Goal: Check status: Check status

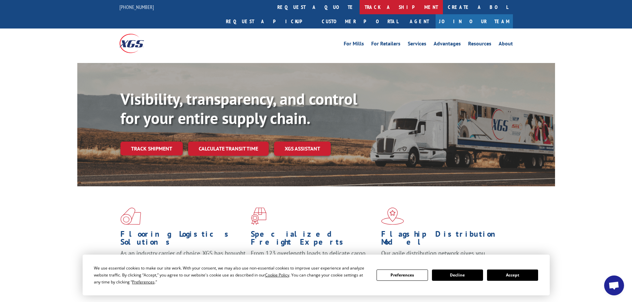
click at [360, 6] on link "track a shipment" at bounding box center [401, 7] width 83 height 14
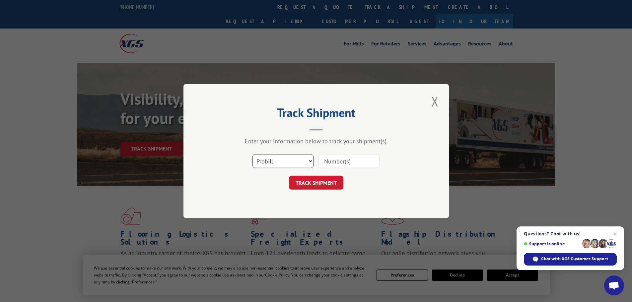
click at [268, 160] on select "Select category... Probill BOL PO" at bounding box center [283, 161] width 61 height 14
select select "bol"
click at [253, 154] on select "Select category... Probill BOL PO" at bounding box center [283, 161] width 61 height 14
drag, startPoint x: 618, startPoint y: 234, endPoint x: 542, endPoint y: 212, distance: 79.2
click at [618, 234] on span "Open chat" at bounding box center [616, 234] width 8 height 8
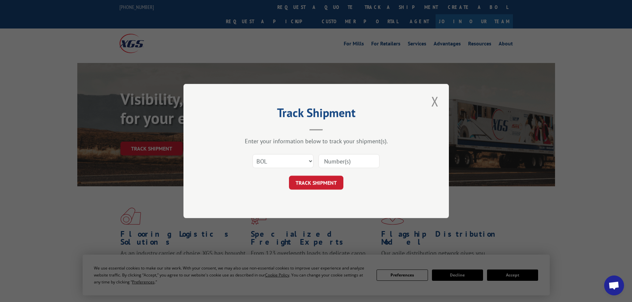
click at [347, 161] on input at bounding box center [349, 161] width 61 height 14
paste input "1010305859"
type input "1010305859"
drag, startPoint x: 360, startPoint y: 160, endPoint x: 308, endPoint y: 164, distance: 51.9
click at [308, 164] on div "Select category... Probill BOL PO 1010305859" at bounding box center [316, 161] width 199 height 22
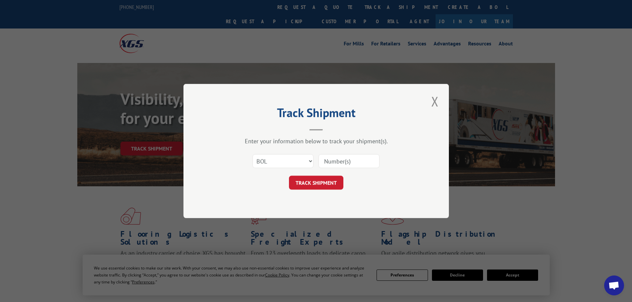
paste input "4690271"
type input "4690271"
click at [328, 187] on button "TRACK SHIPMENT" at bounding box center [316, 183] width 54 height 14
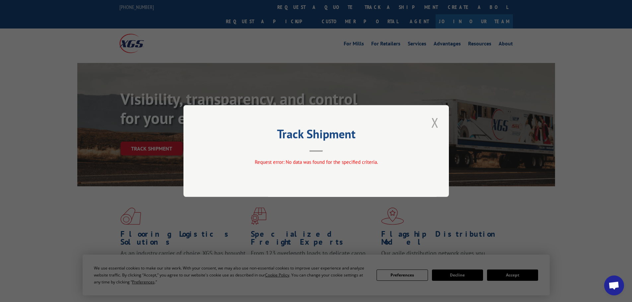
click at [435, 124] on button "Close modal" at bounding box center [435, 123] width 11 height 18
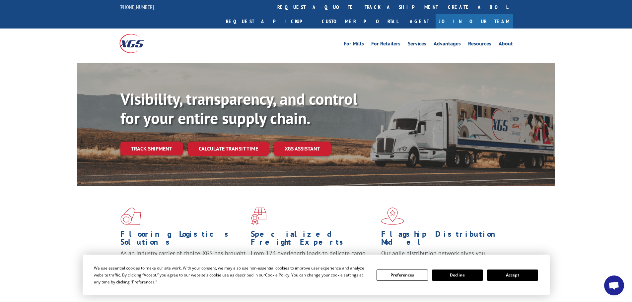
click at [461, 274] on button "Decline" at bounding box center [457, 275] width 51 height 11
